Goal: Information Seeking & Learning: Learn about a topic

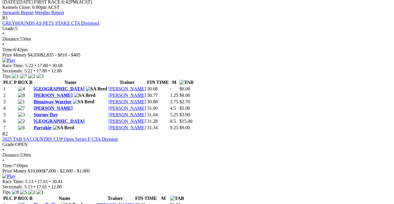
scroll to position [321, 0]
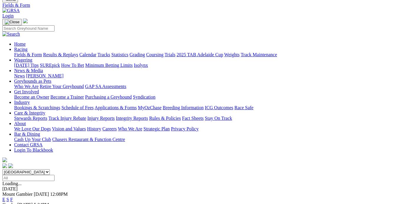
scroll to position [53, 0]
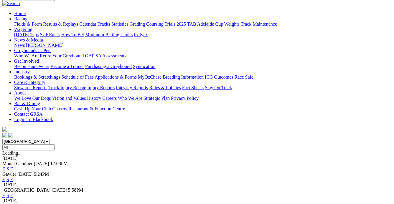
click at [13, 177] on link "F" at bounding box center [11, 179] width 3 height 5
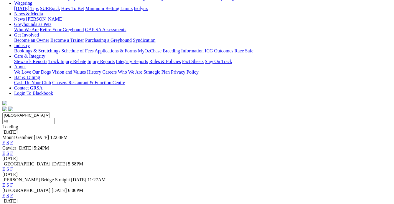
scroll to position [80, 0]
click at [13, 166] on link "F" at bounding box center [11, 168] width 3 height 5
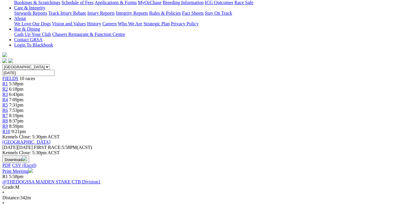
scroll to position [134, 0]
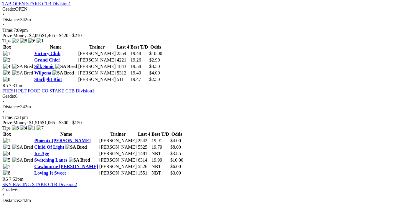
scroll to position [616, 0]
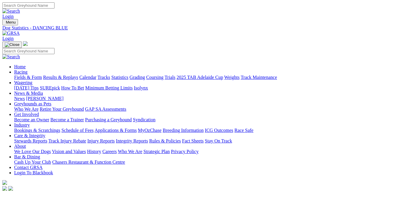
scroll to position [27, 0]
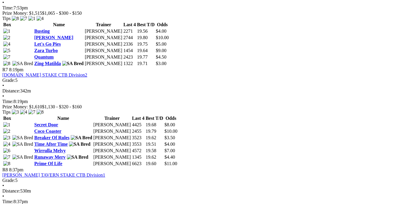
scroll to position [643, 0]
